Goal: Communication & Community: Answer question/provide support

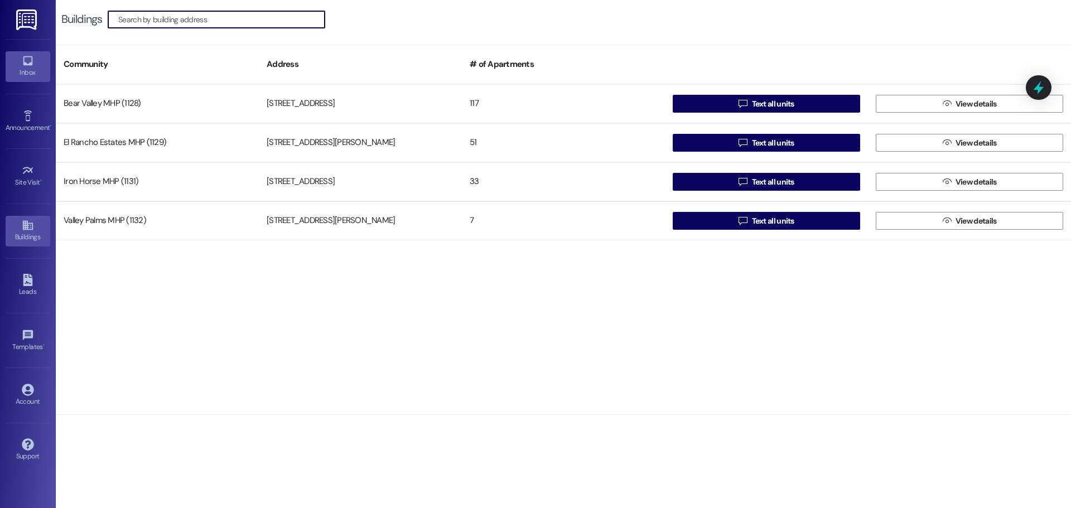
click at [25, 64] on icon at bounding box center [27, 60] width 9 height 9
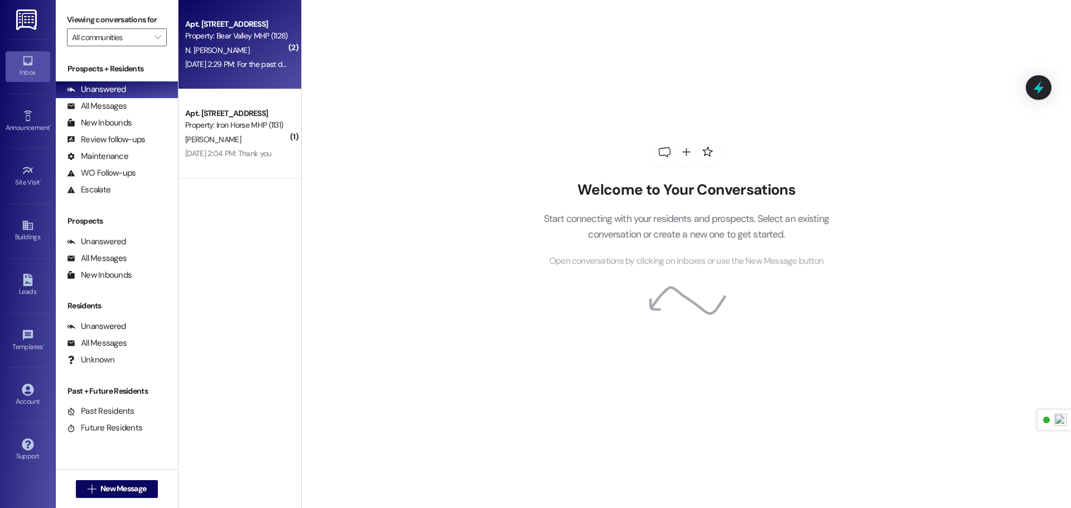
click at [234, 41] on div "Property: Bear Valley MHP (1128)" at bounding box center [236, 36] width 103 height 12
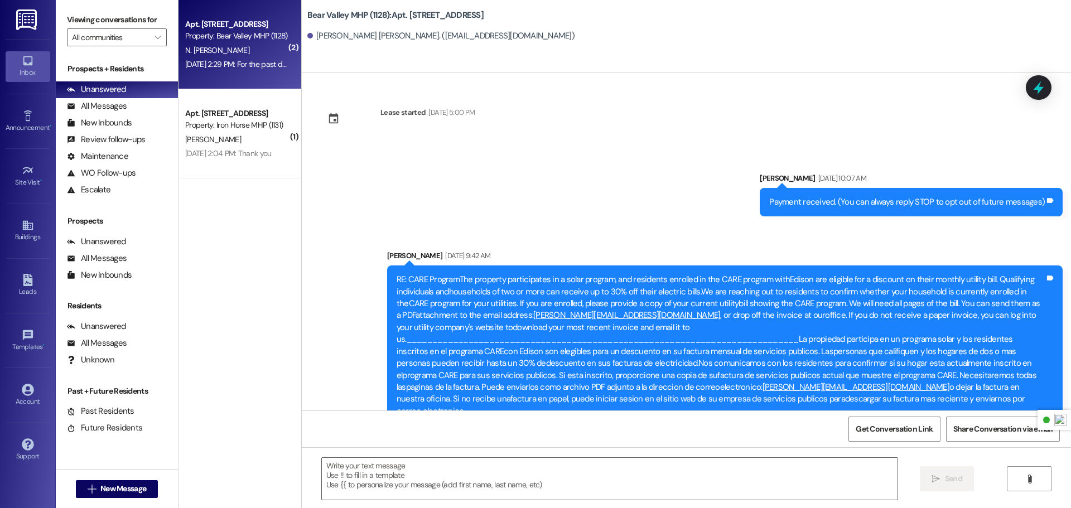
scroll to position [7672, 0]
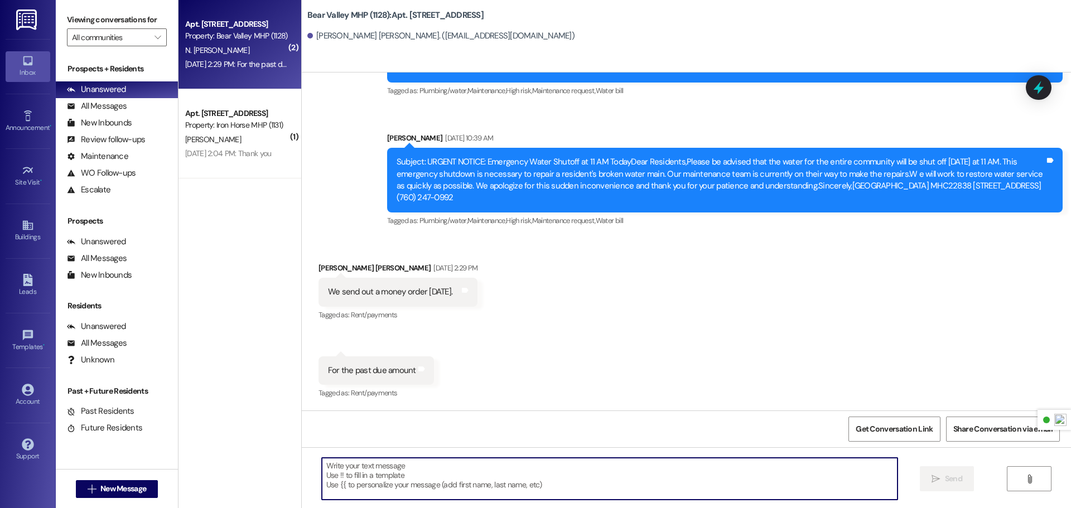
click at [464, 464] on textarea at bounding box center [610, 479] width 576 height 42
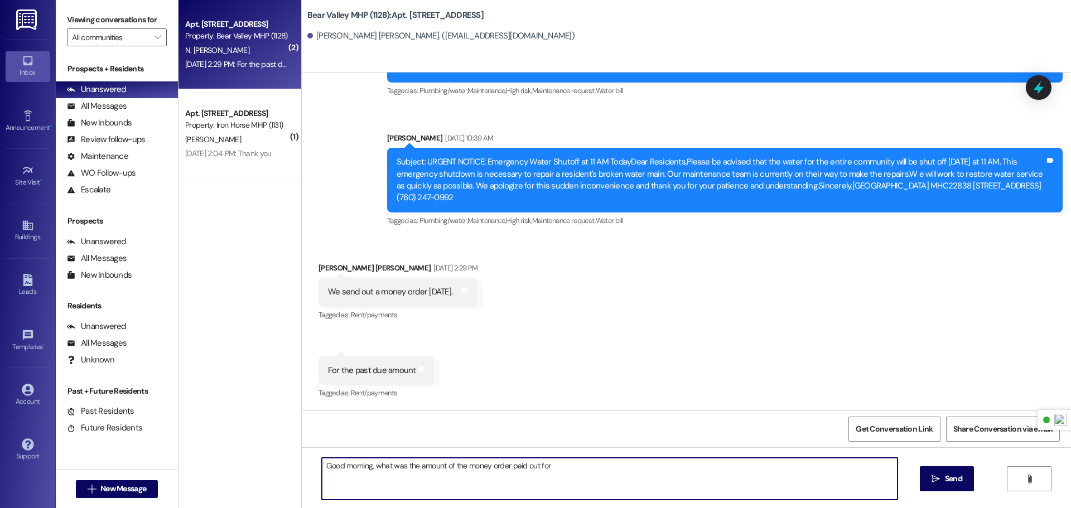
type textarea "Good morning, what was the amount of the money order paid out for?"
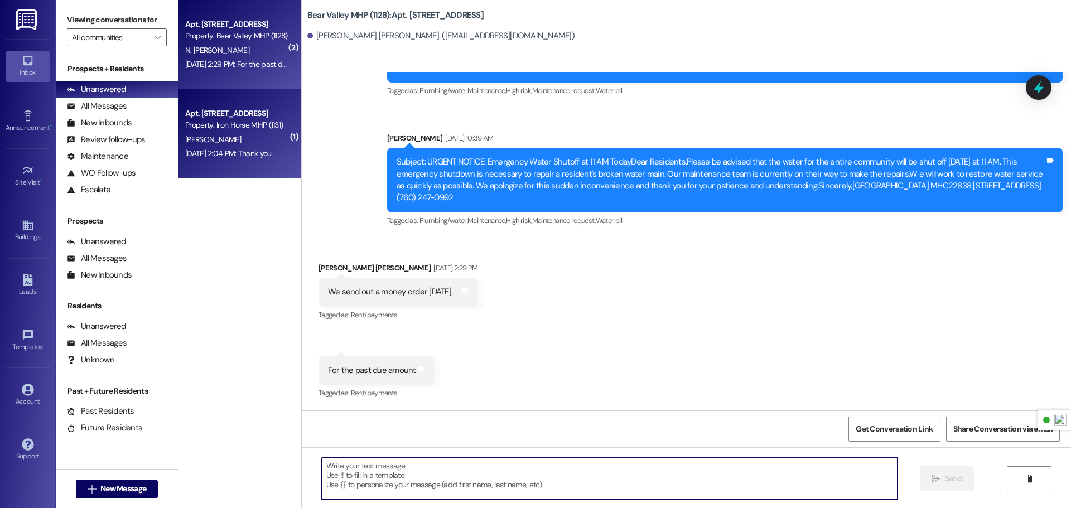
scroll to position [7672, 0]
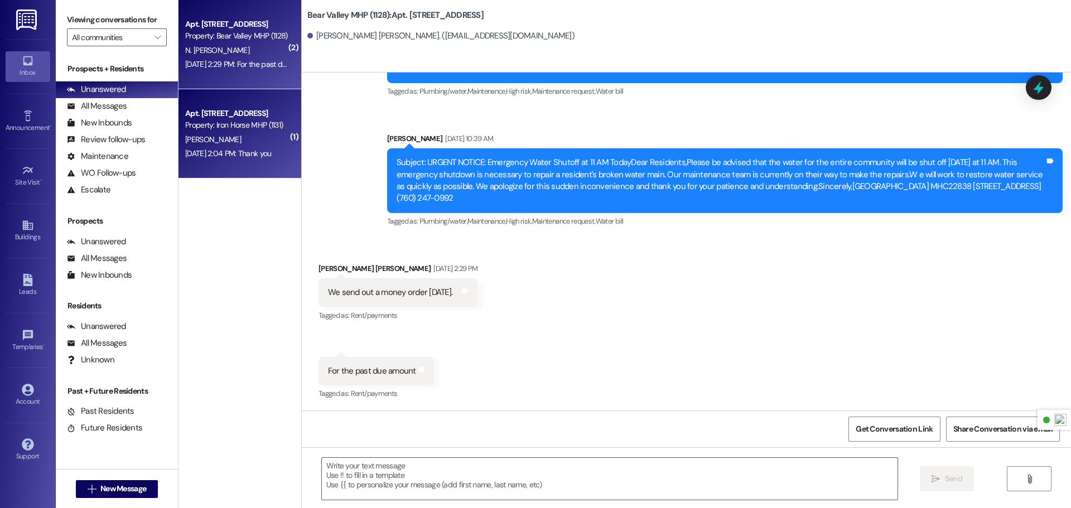
click at [224, 114] on div "Apt. [STREET_ADDRESS]" at bounding box center [236, 114] width 103 height 12
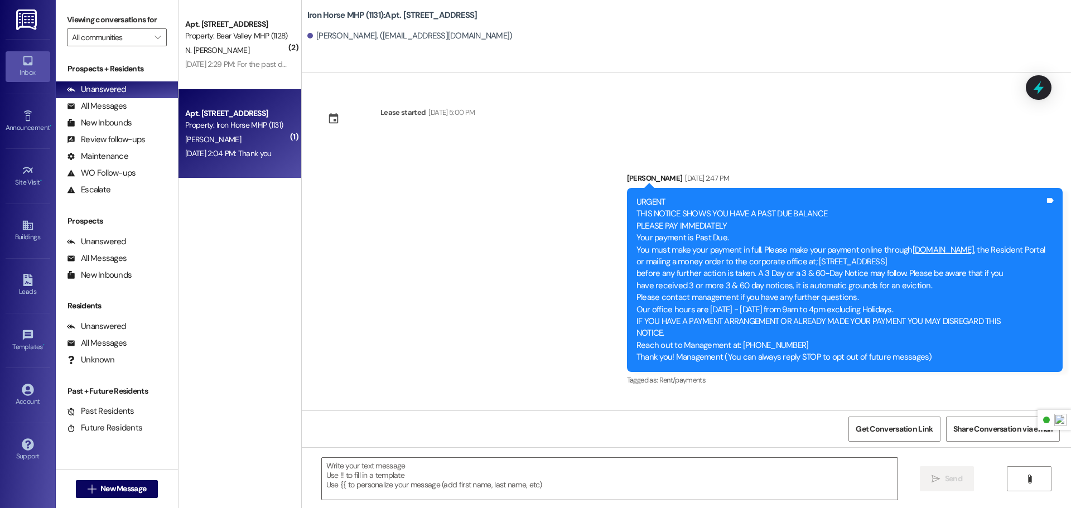
scroll to position [24855, 0]
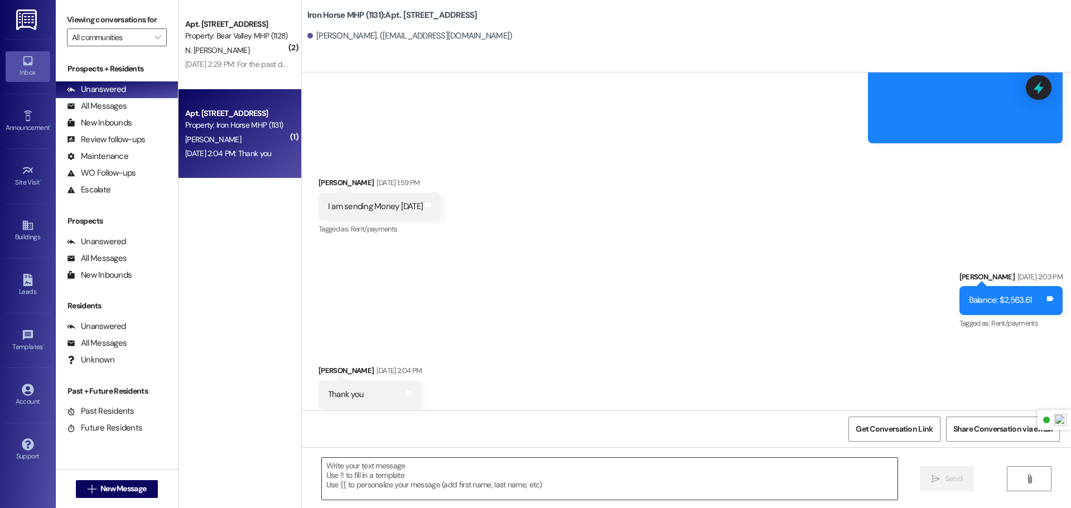
click at [416, 475] on textarea at bounding box center [610, 479] width 576 height 42
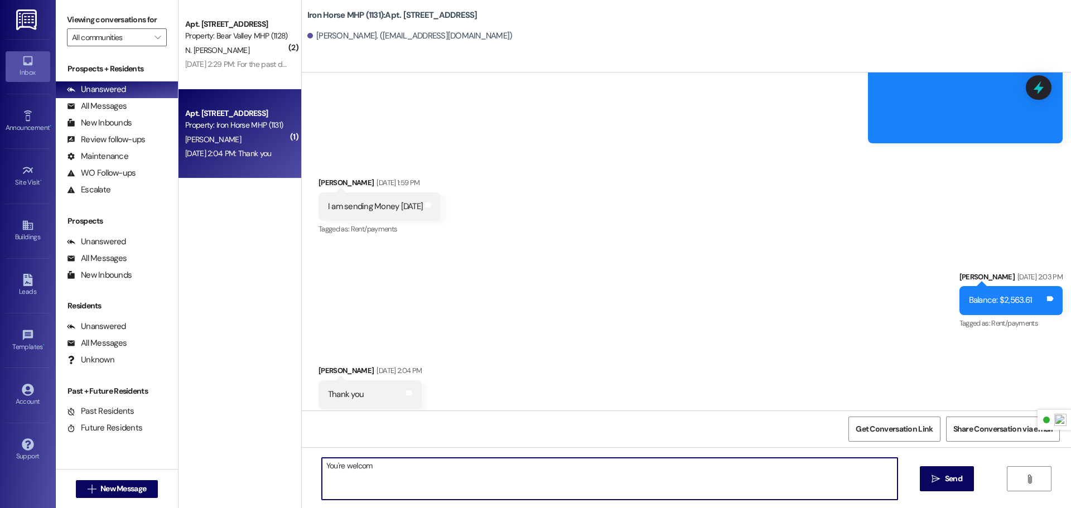
type textarea "You're welcome"
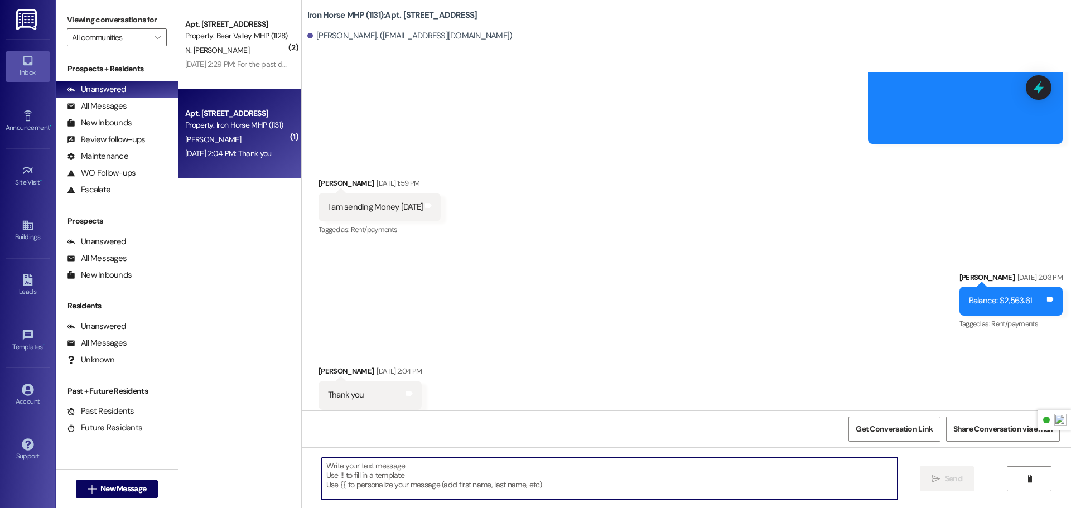
click at [20, 25] on img at bounding box center [27, 19] width 23 height 21
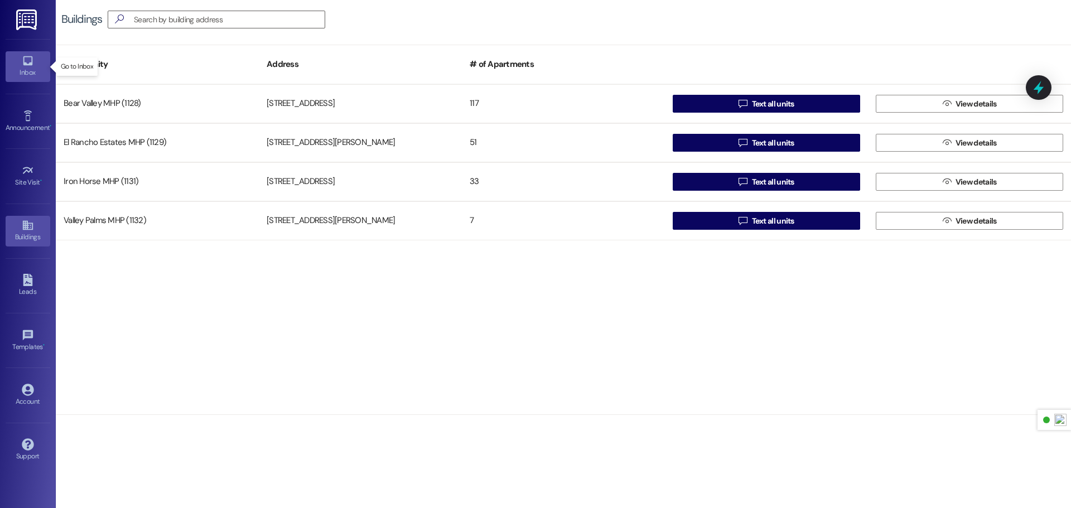
click at [16, 74] on div "Inbox" at bounding box center [28, 72] width 56 height 11
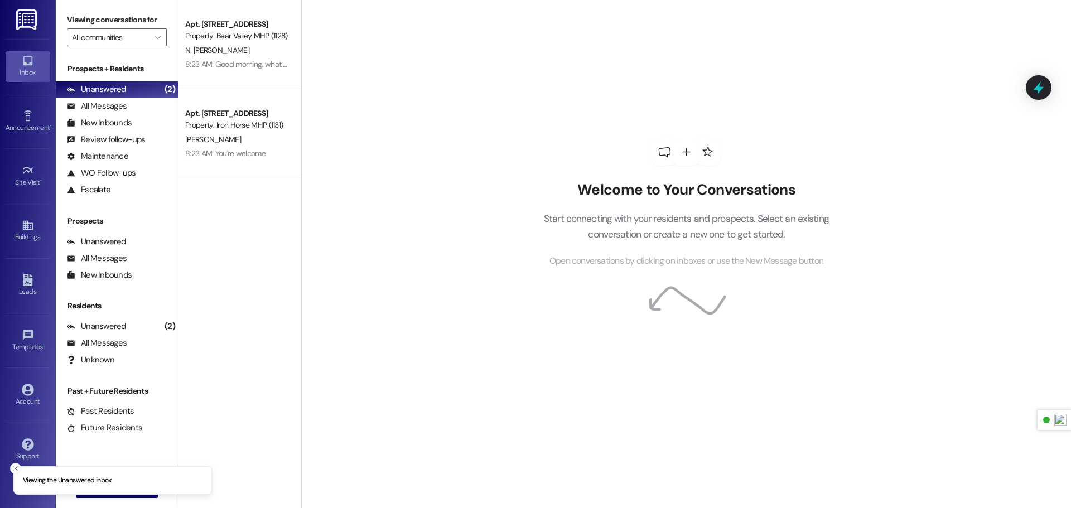
click at [24, 28] on img at bounding box center [27, 19] width 23 height 21
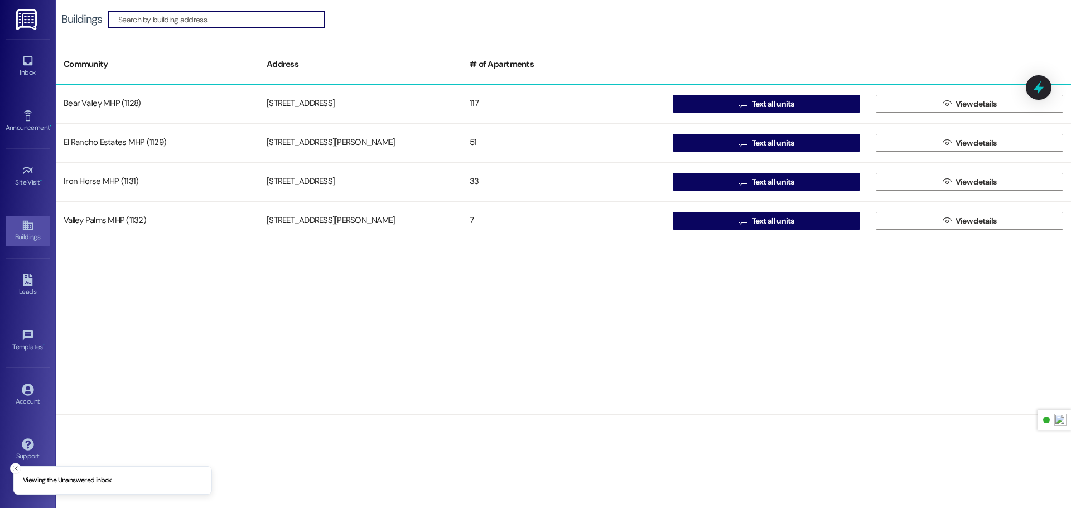
click at [193, 101] on div "Bear Valley MHP (1128)" at bounding box center [157, 104] width 203 height 22
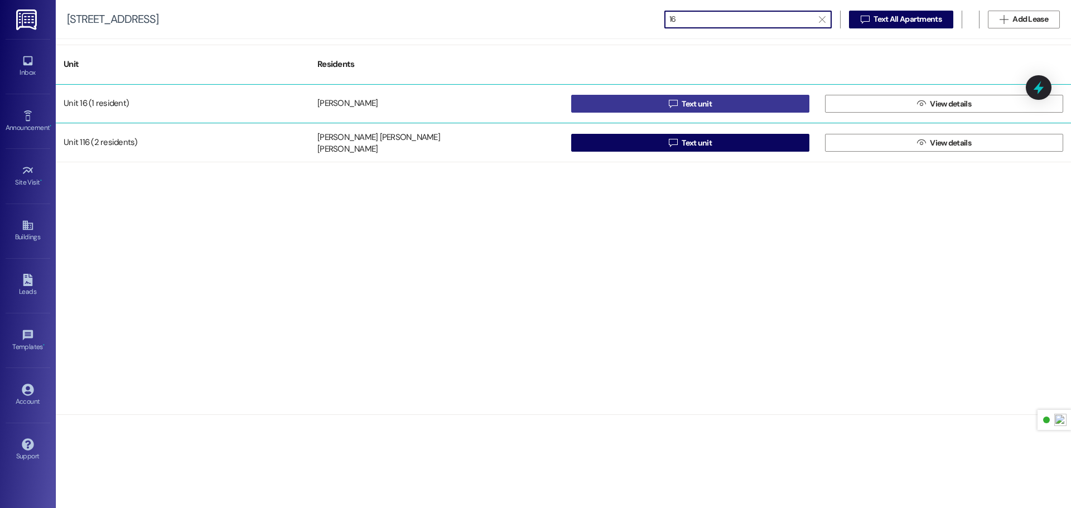
type input "16"
click at [680, 104] on span "Text unit" at bounding box center [697, 104] width 35 height 12
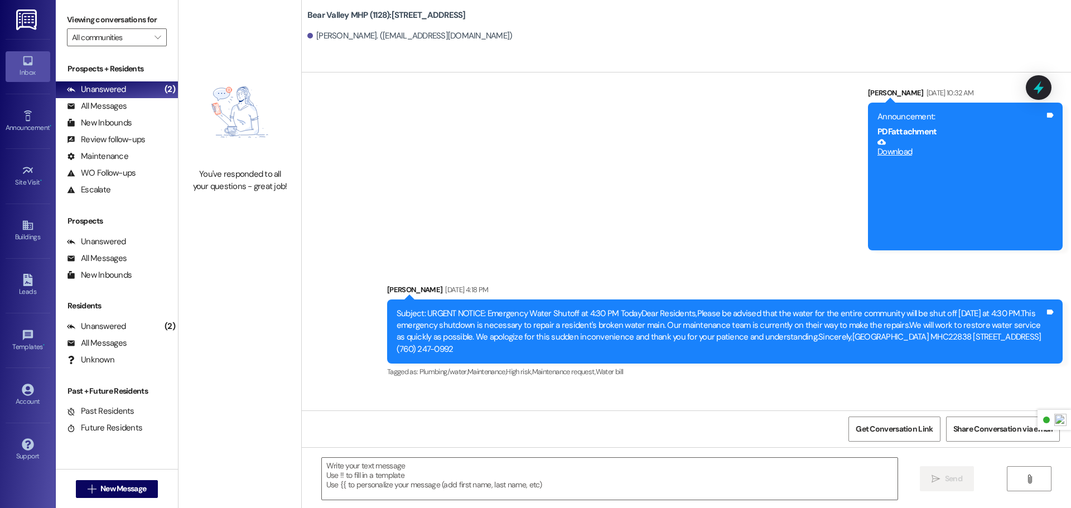
scroll to position [14672, 0]
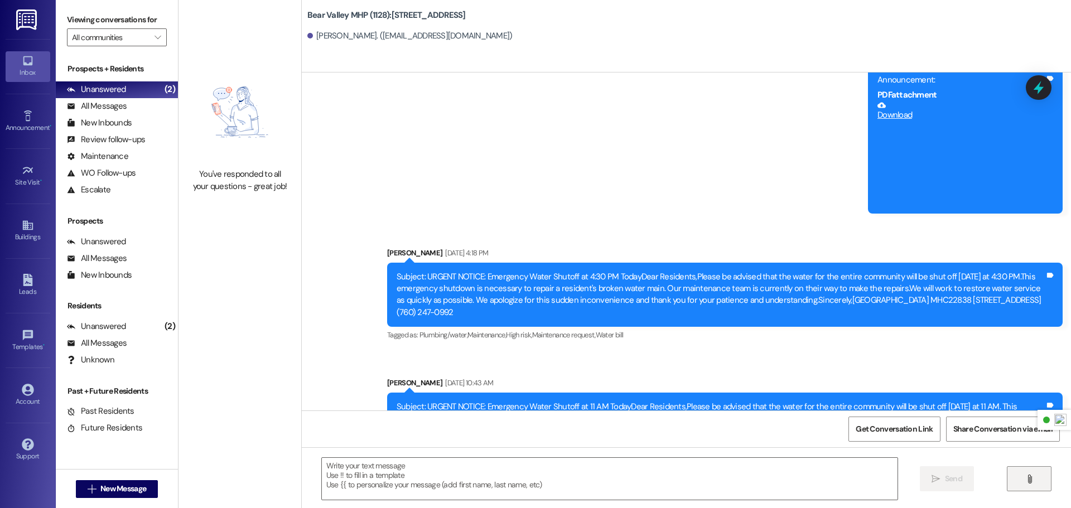
click at [1033, 473] on button "" at bounding box center [1029, 478] width 45 height 25
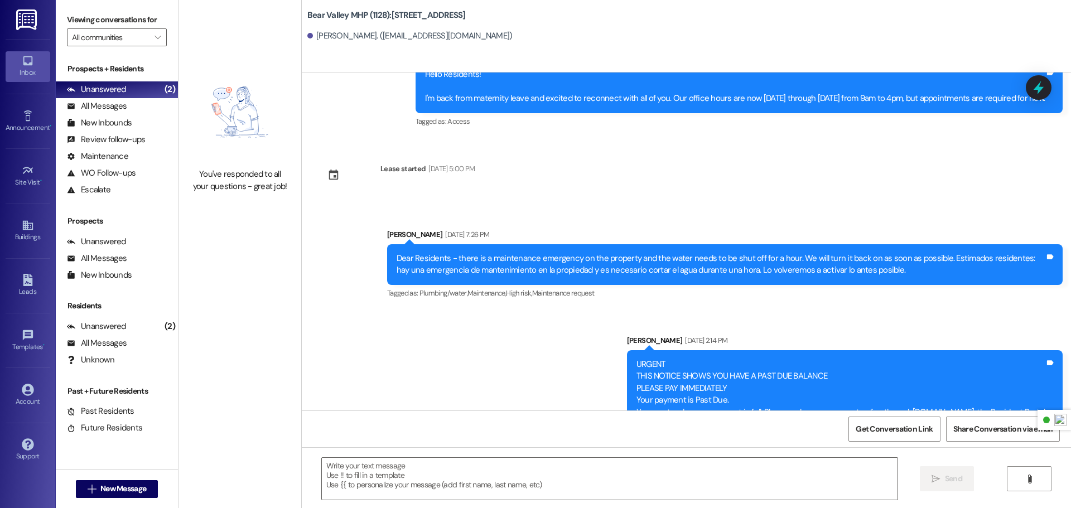
scroll to position [14570, 0]
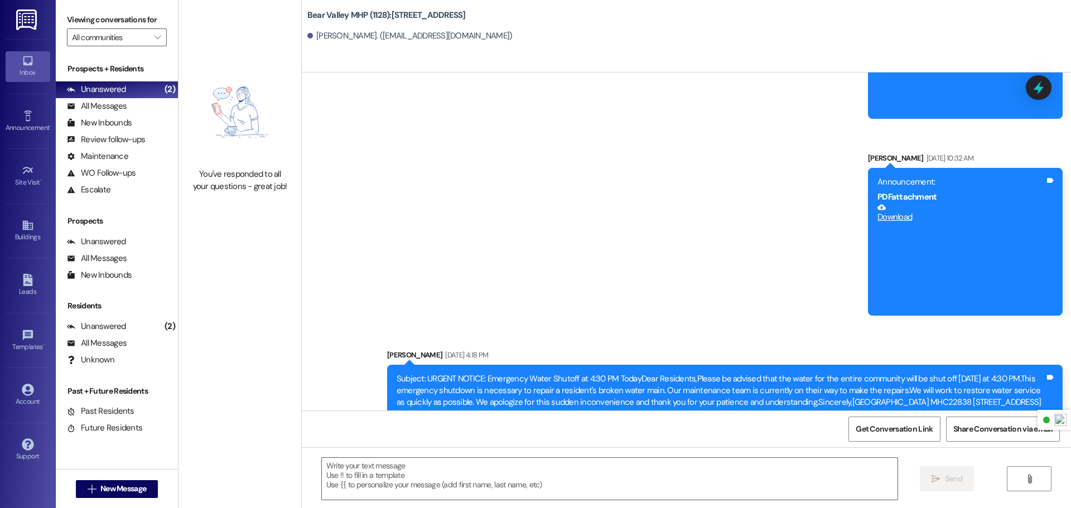
click at [16, 4] on link at bounding box center [27, 19] width 36 height 39
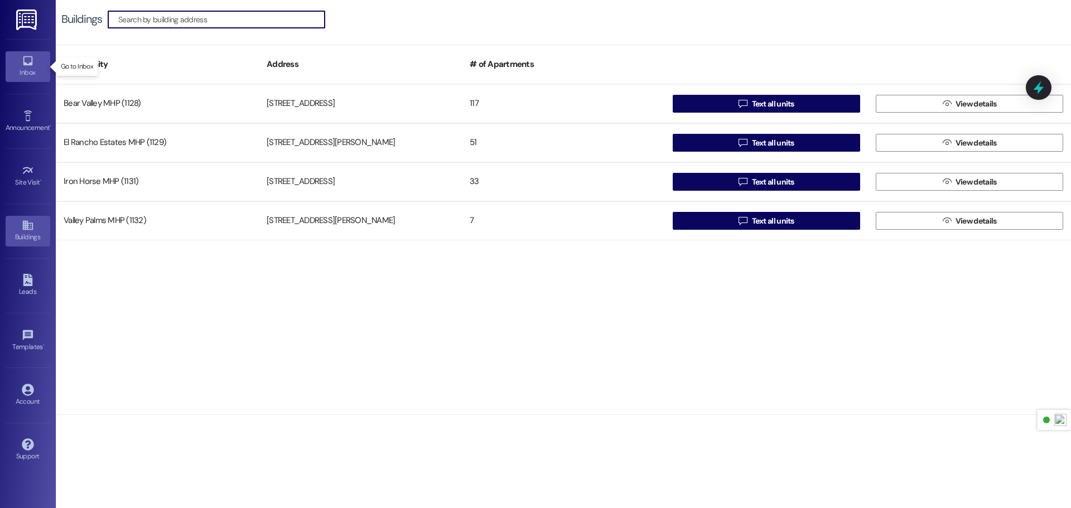
click at [26, 71] on div "Inbox" at bounding box center [28, 72] width 56 height 11
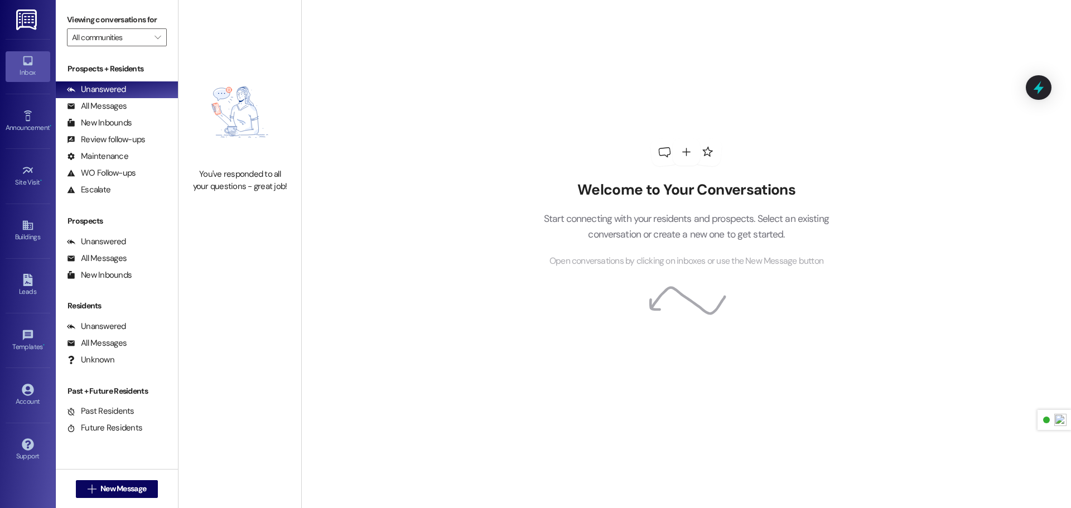
click at [23, 22] on img at bounding box center [27, 19] width 23 height 21
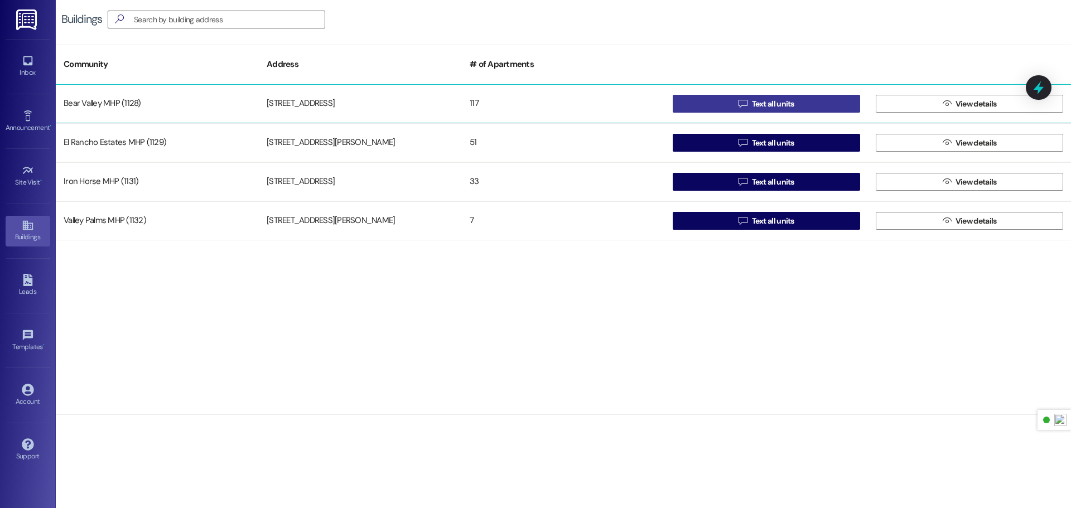
click at [791, 99] on span "Text all units" at bounding box center [773, 104] width 42 height 12
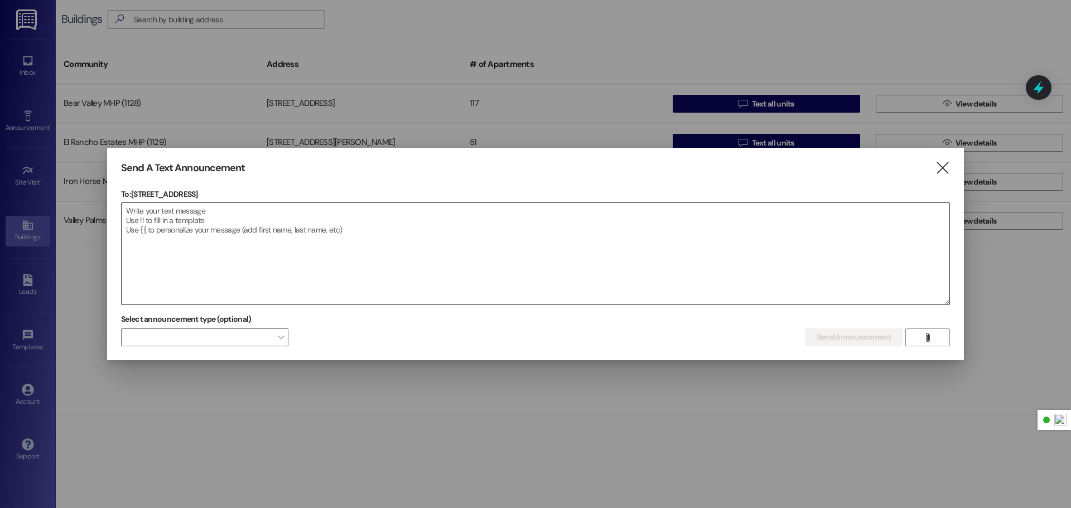
click at [324, 225] on textarea at bounding box center [536, 254] width 828 height 102
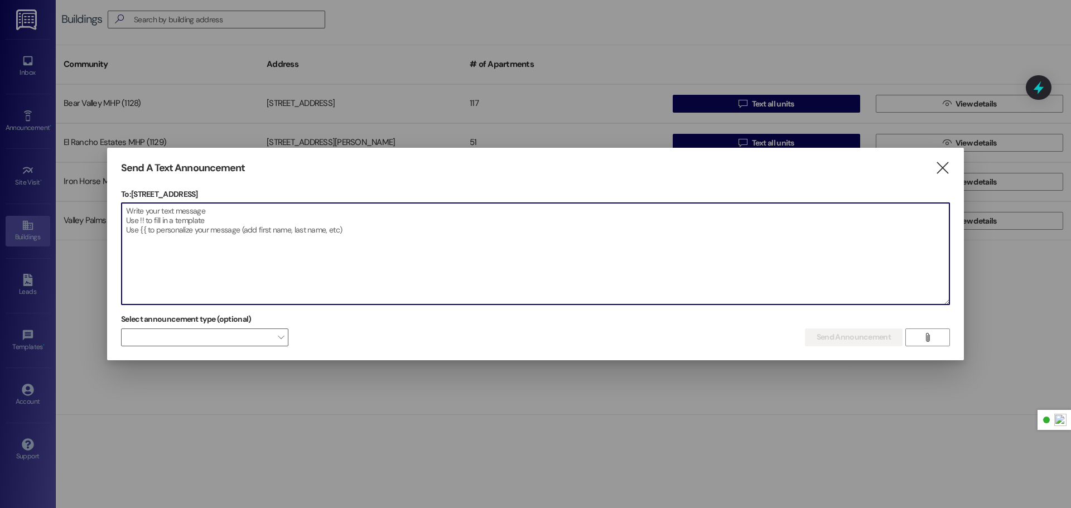
paste textarea "GAS SAFETY INSPECTION – TENANT NOTIFICATION Pacific States Utility Company has …"
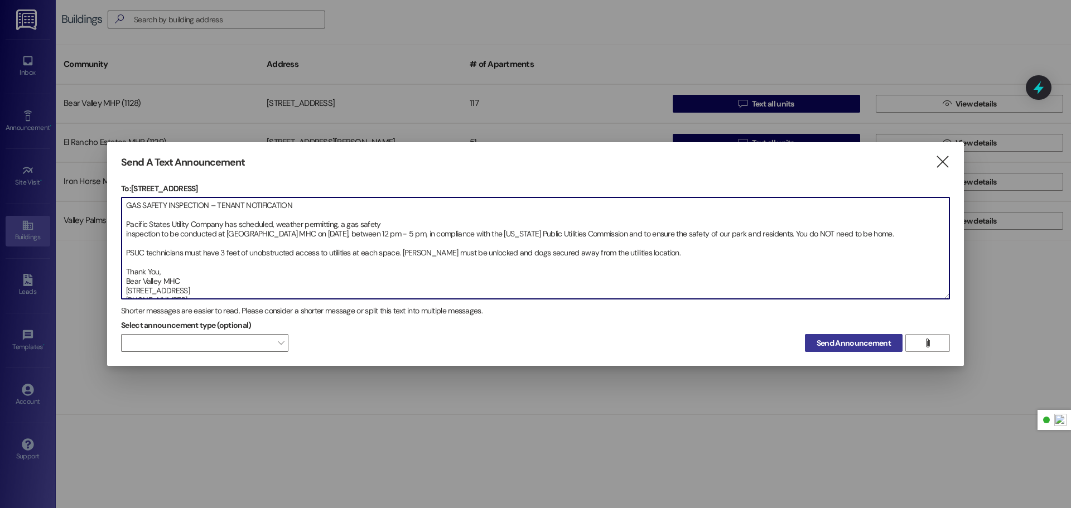
type textarea "GAS SAFETY INSPECTION – TENANT NOTIFICATION Pacific States Utility Company has …"
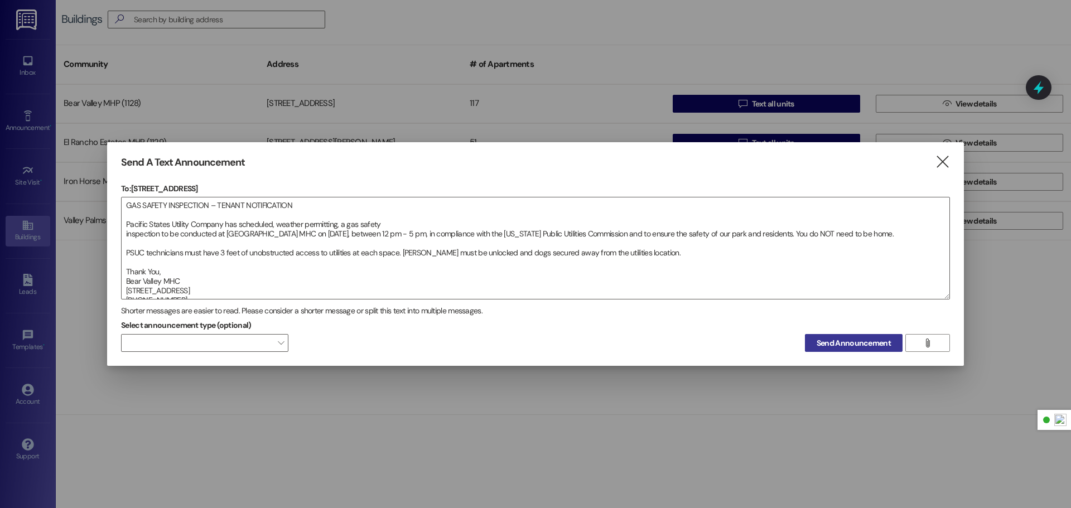
click at [825, 336] on button "Send Announcement" at bounding box center [854, 343] width 98 height 18
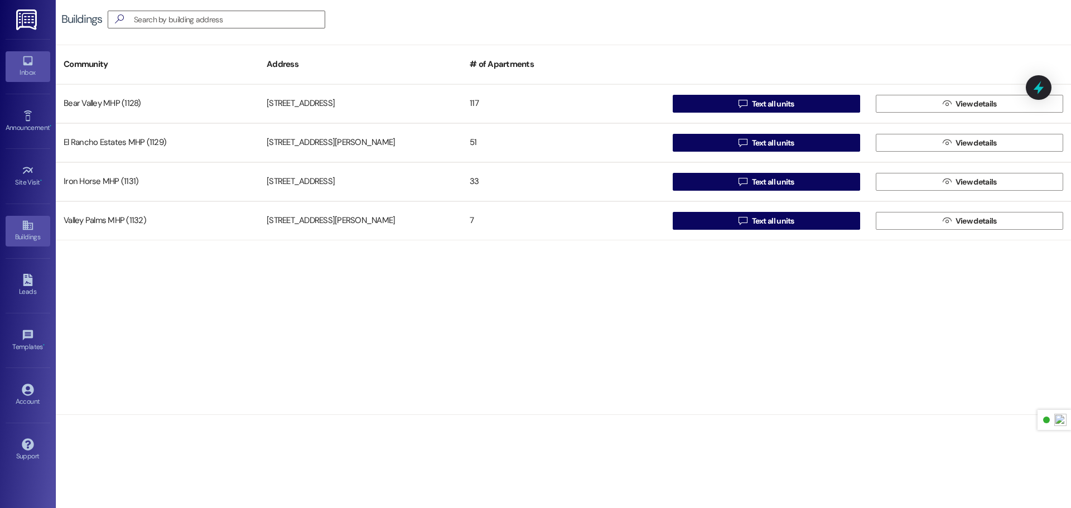
click at [37, 66] on link "Inbox" at bounding box center [28, 66] width 45 height 30
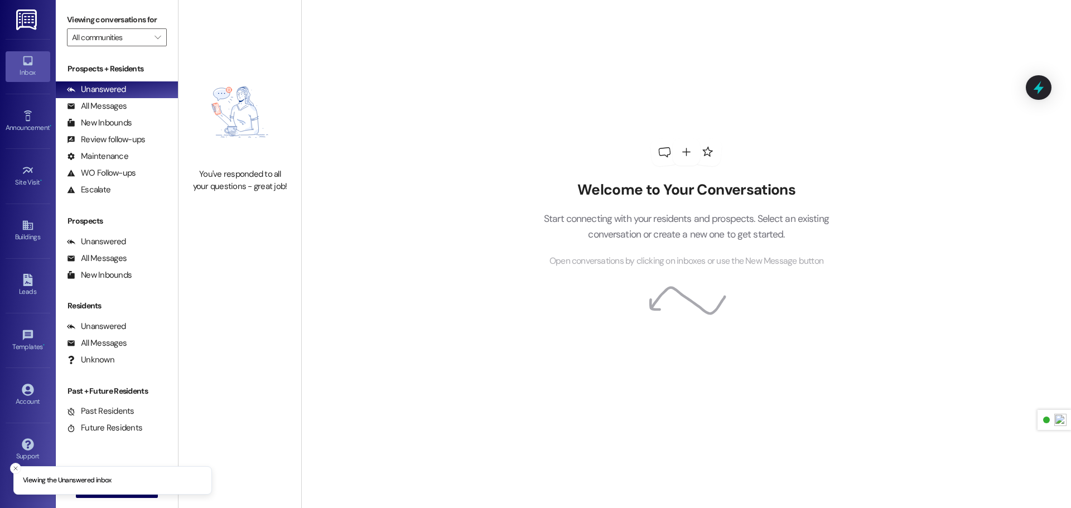
click at [28, 26] on img at bounding box center [27, 19] width 23 height 21
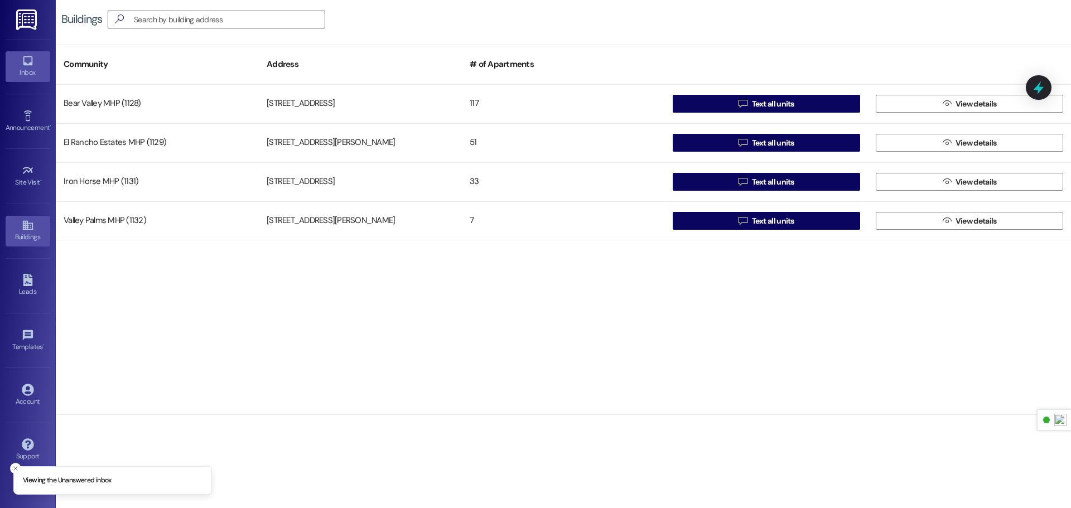
click at [22, 65] on icon at bounding box center [28, 61] width 12 height 12
